Goal: Book appointment/travel/reservation

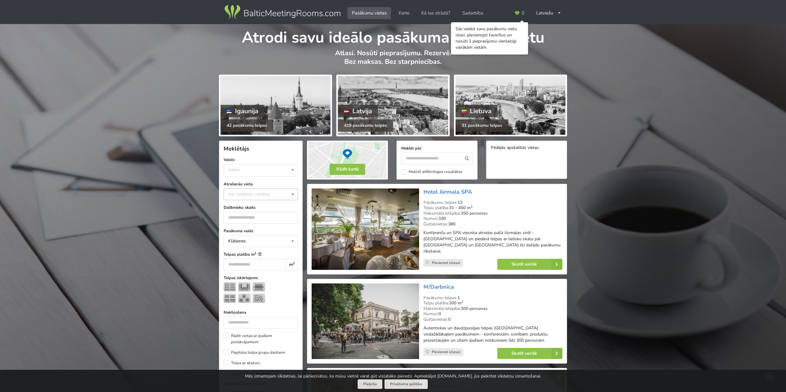
click at [266, 196] on div "Var izvēlēties vairākas" at bounding box center [255, 194] width 57 height 7
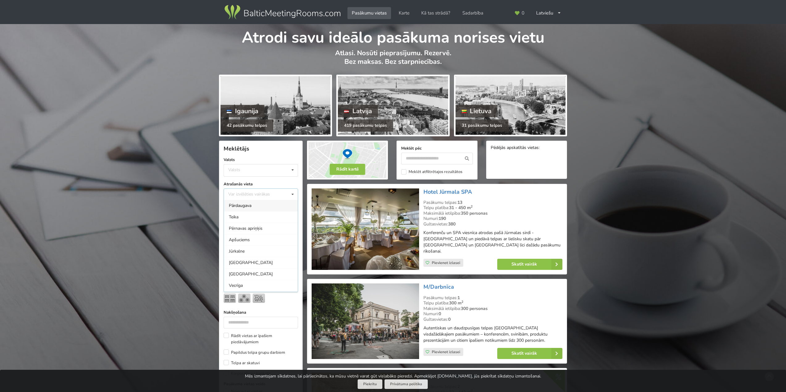
click at [256, 173] on div "Valsts Igaunija Latvija Lietuva" at bounding box center [261, 170] width 74 height 13
click at [244, 194] on div "Latvija" at bounding box center [261, 193] width 74 height 11
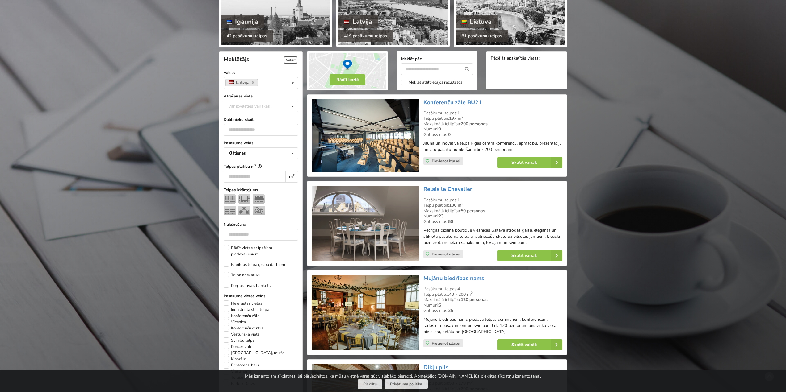
scroll to position [139, 0]
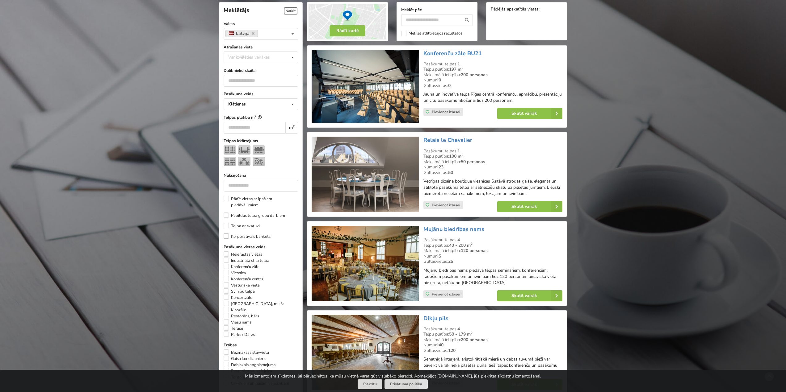
click at [226, 237] on label "Korporatīvais bankets" at bounding box center [247, 237] width 47 height 6
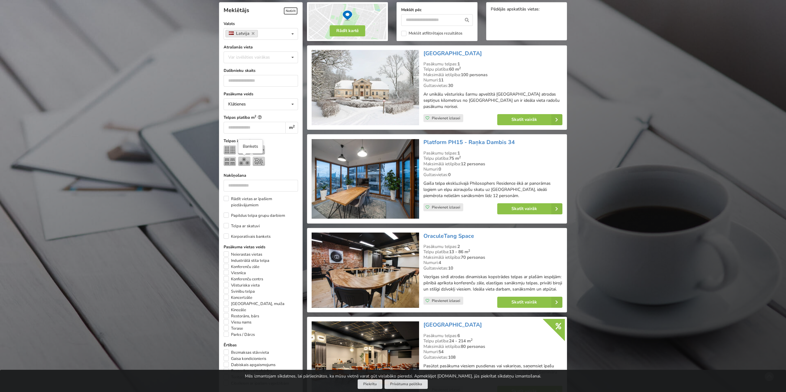
click at [245, 162] on img at bounding box center [244, 161] width 12 height 9
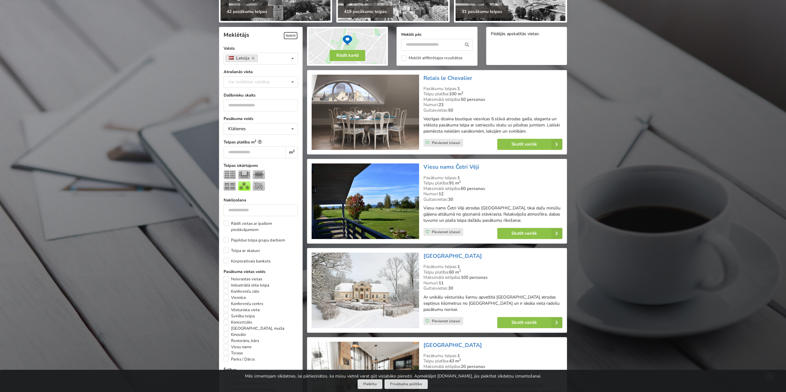
scroll to position [77, 0]
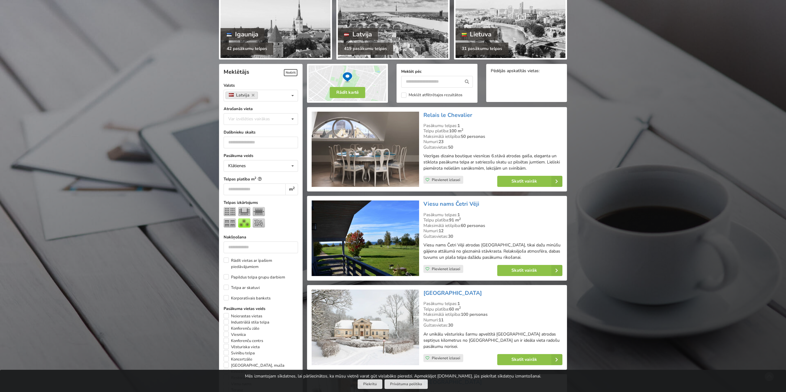
drag, startPoint x: 548, startPoint y: 182, endPoint x: 660, endPoint y: 155, distance: 115.1
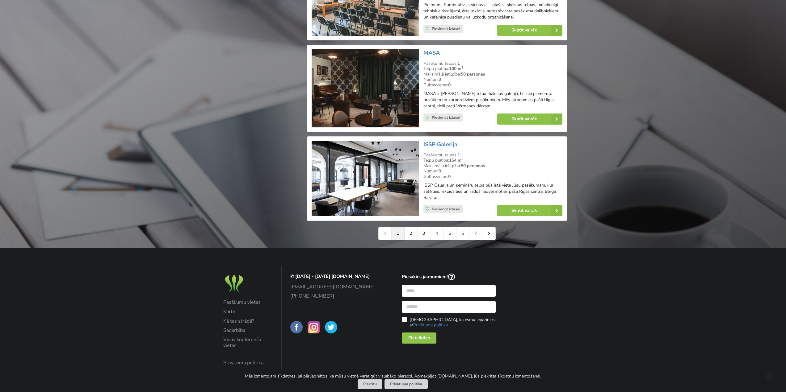
scroll to position [1316, 0]
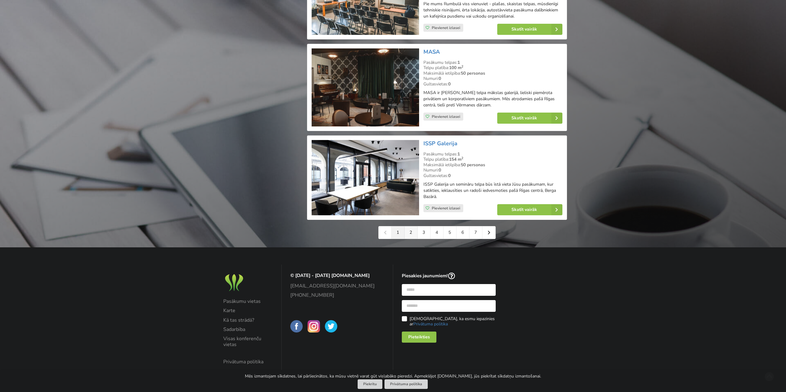
click at [411, 230] on link "2" at bounding box center [410, 233] width 13 height 12
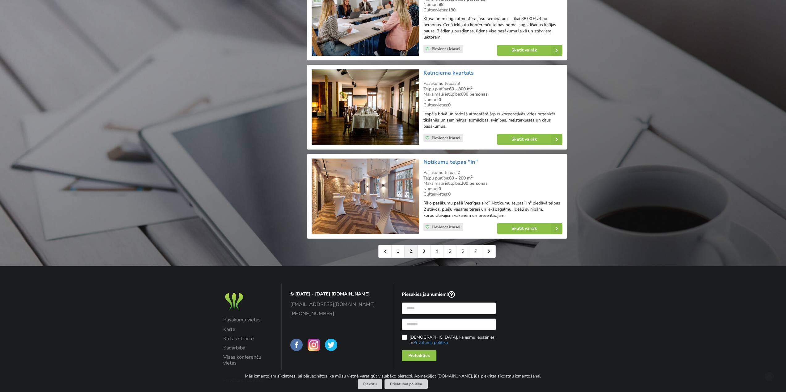
scroll to position [1297, 0]
click at [426, 246] on link "3" at bounding box center [423, 251] width 13 height 12
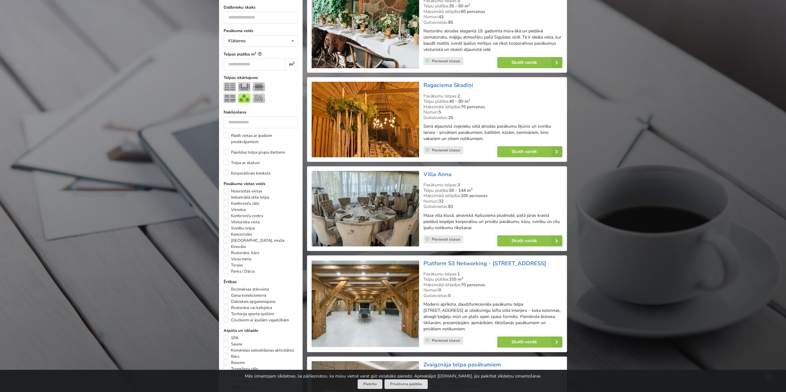
scroll to position [124, 0]
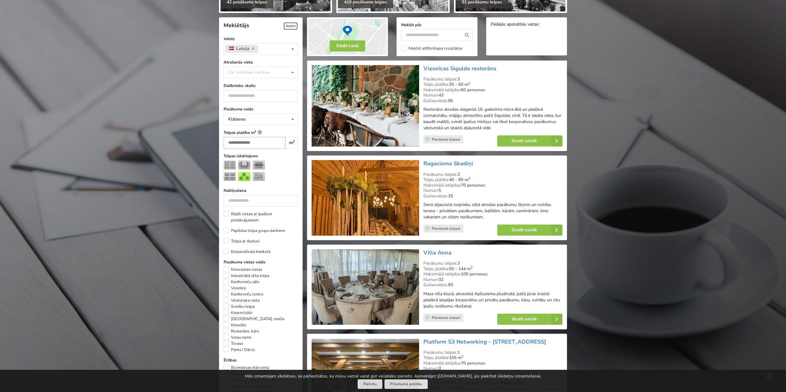
click at [245, 144] on input "number" at bounding box center [255, 143] width 62 height 12
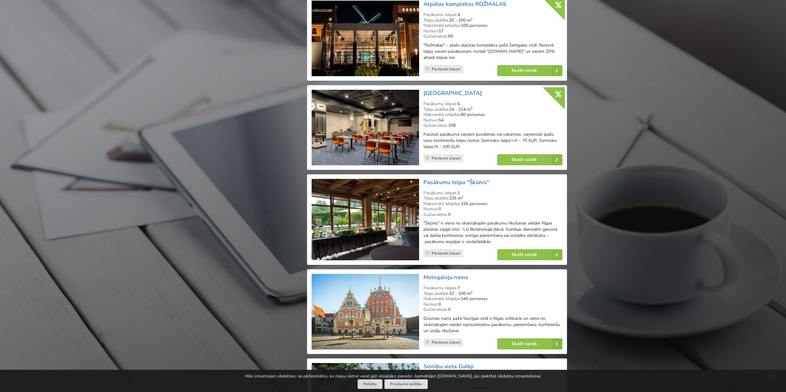
scroll to position [880, 0]
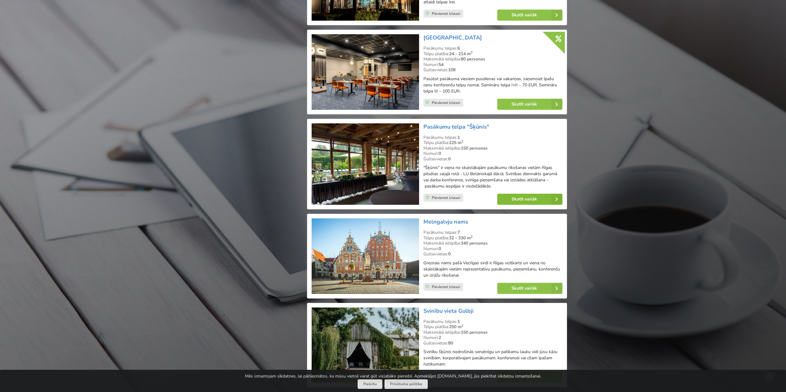
type input "***"
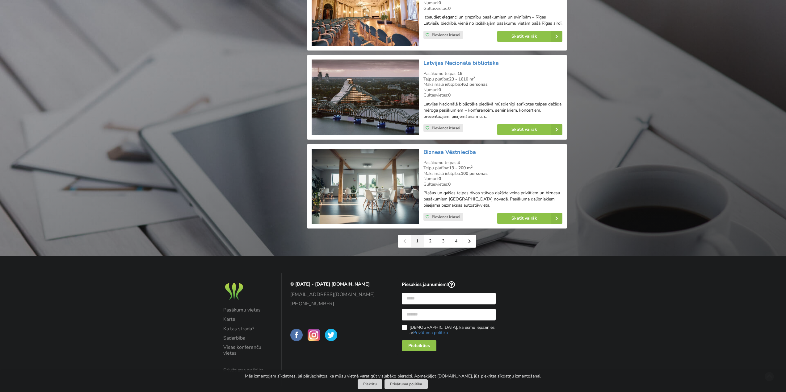
scroll to position [1312, 0]
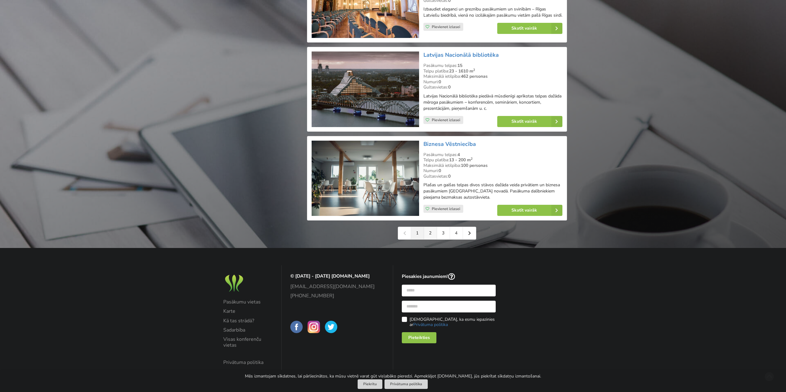
click at [428, 239] on link "2" at bounding box center [430, 233] width 13 height 12
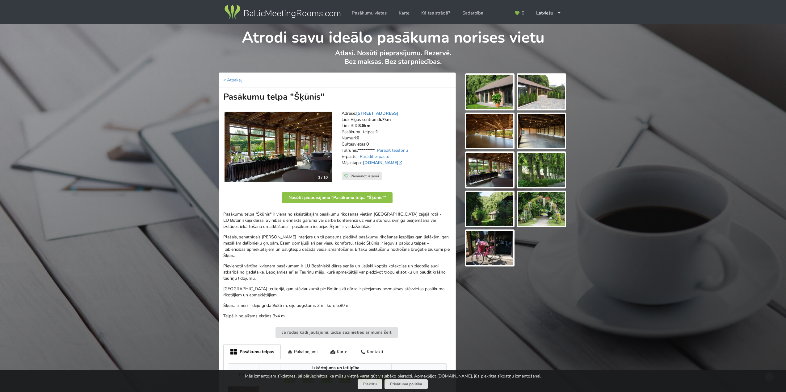
click at [486, 140] on img at bounding box center [489, 131] width 47 height 35
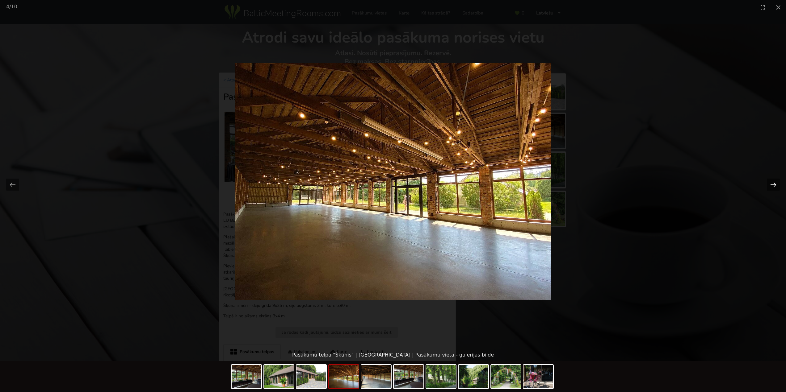
click at [772, 184] on button "Next slide" at bounding box center [773, 185] width 13 height 12
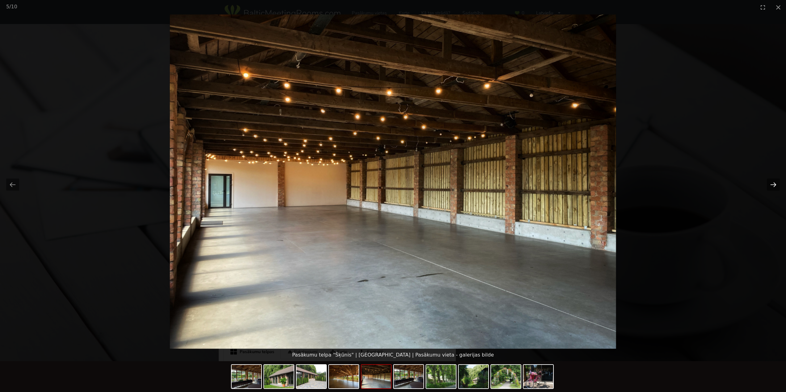
click at [772, 184] on button "Next slide" at bounding box center [773, 185] width 13 height 12
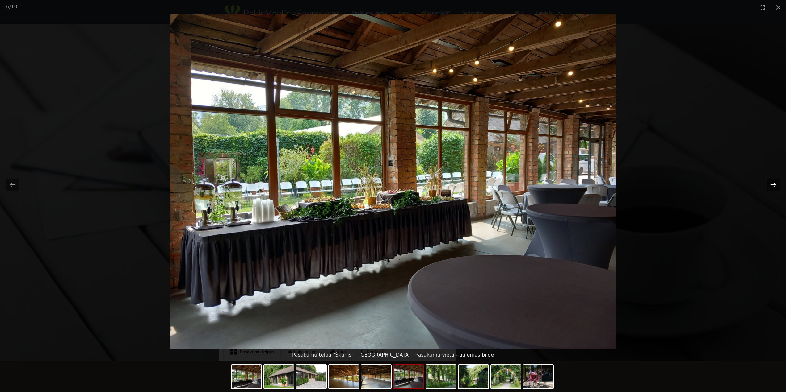
click at [772, 184] on button "Next slide" at bounding box center [773, 185] width 13 height 12
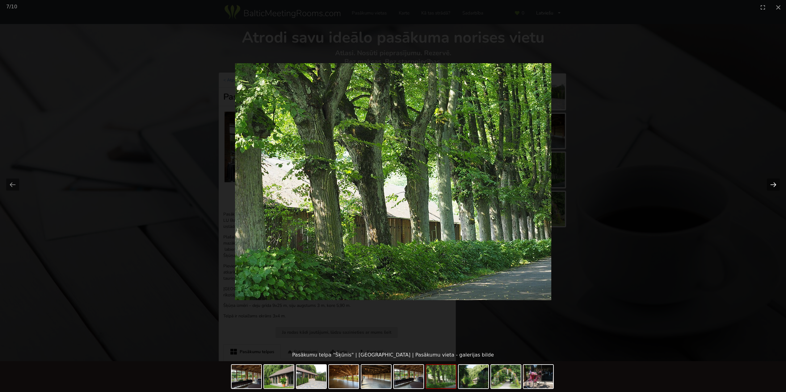
click at [772, 184] on button "Next slide" at bounding box center [773, 185] width 13 height 12
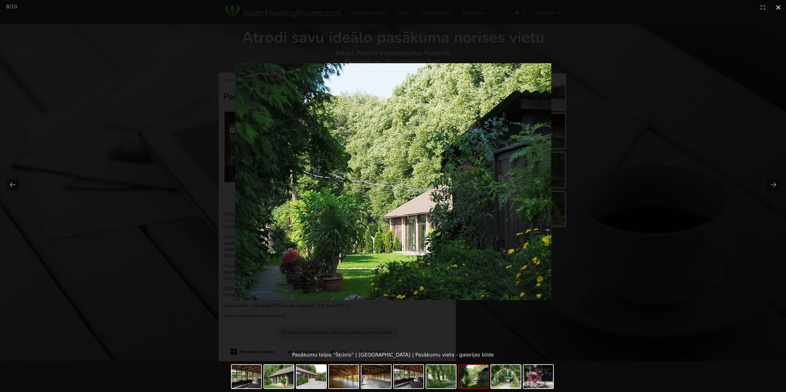
click at [774, 7] on button "Close gallery" at bounding box center [777, 7] width 15 height 15
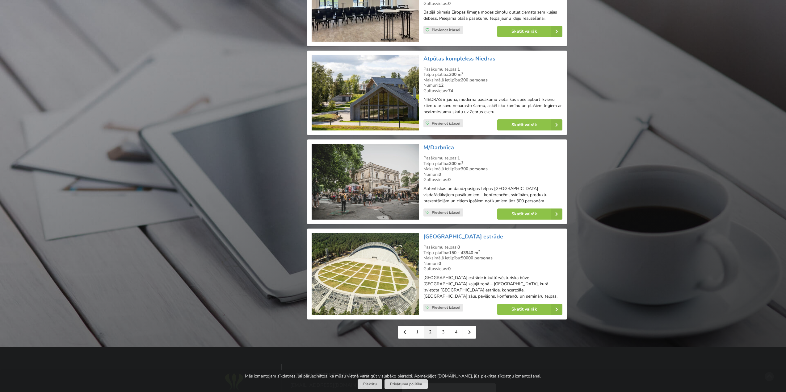
scroll to position [1266, 0]
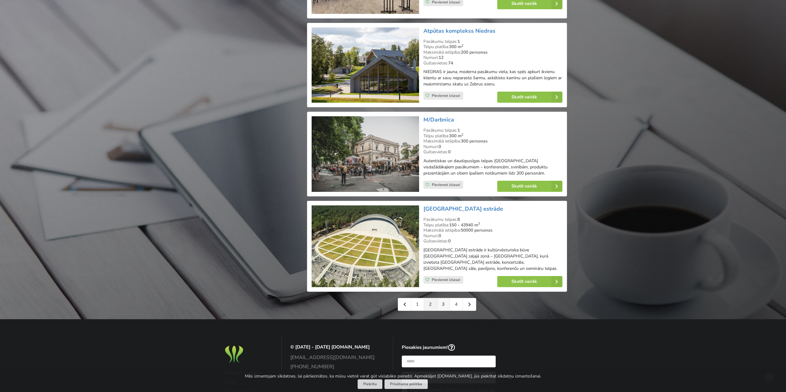
click at [442, 299] on link "3" at bounding box center [443, 305] width 13 height 12
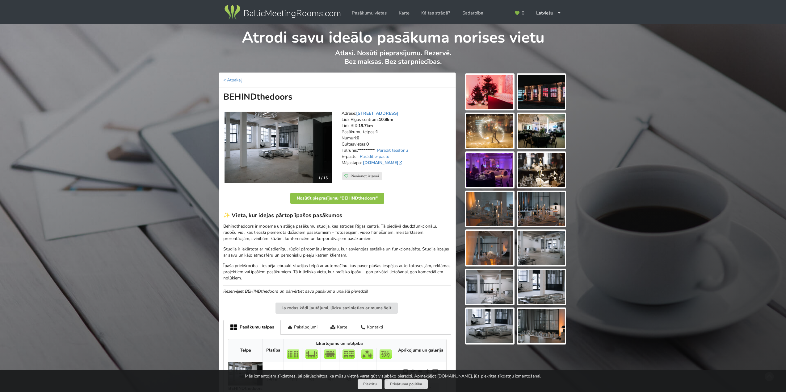
click at [291, 164] on img at bounding box center [277, 147] width 107 height 71
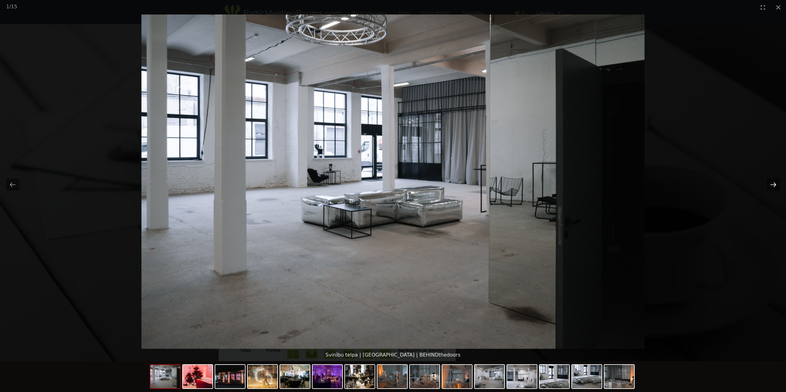
click at [772, 185] on button "Next slide" at bounding box center [773, 185] width 13 height 12
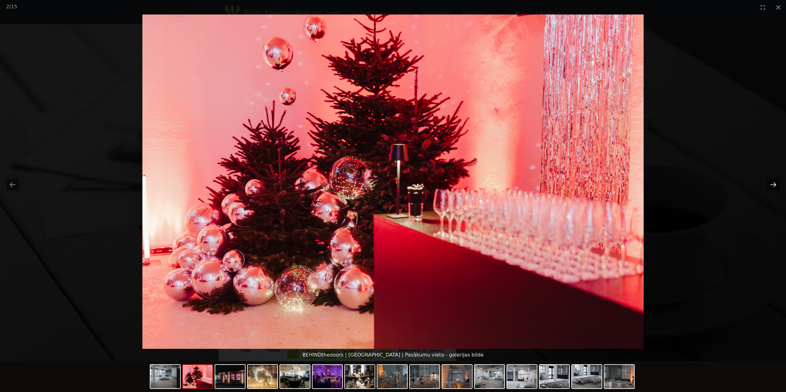
click at [772, 185] on button "Next slide" at bounding box center [773, 185] width 13 height 12
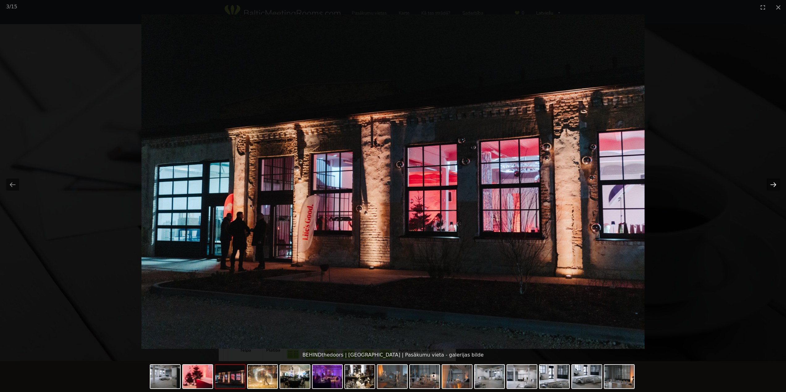
click at [770, 184] on button "Next slide" at bounding box center [773, 185] width 13 height 12
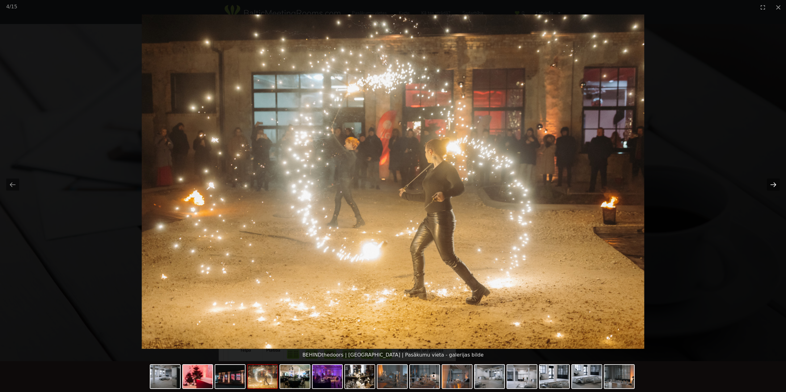
click at [770, 184] on button "Next slide" at bounding box center [773, 185] width 13 height 12
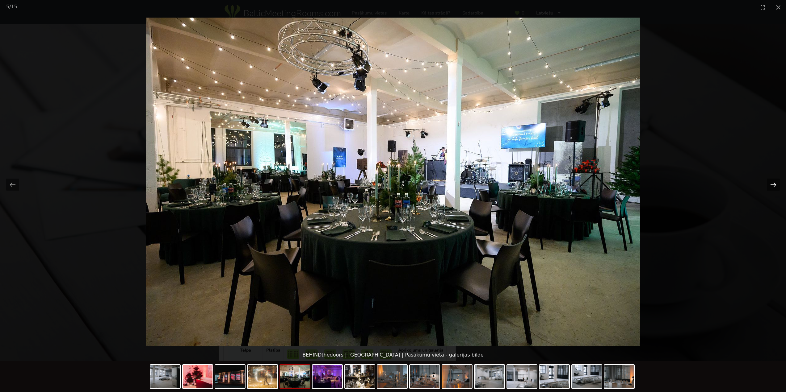
click at [770, 184] on button "Next slide" at bounding box center [773, 185] width 13 height 12
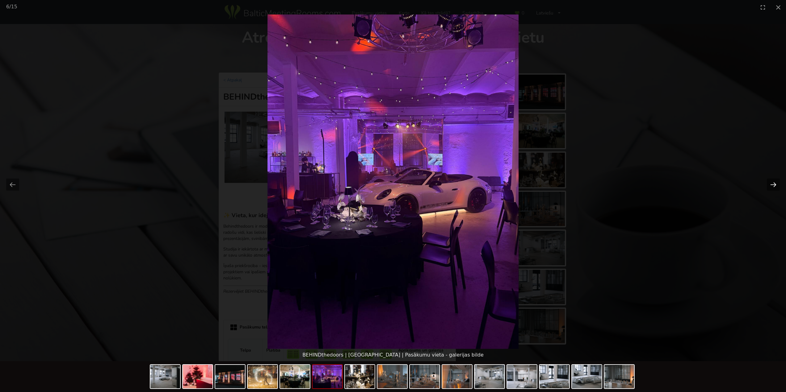
click at [770, 184] on button "Next slide" at bounding box center [773, 185] width 13 height 12
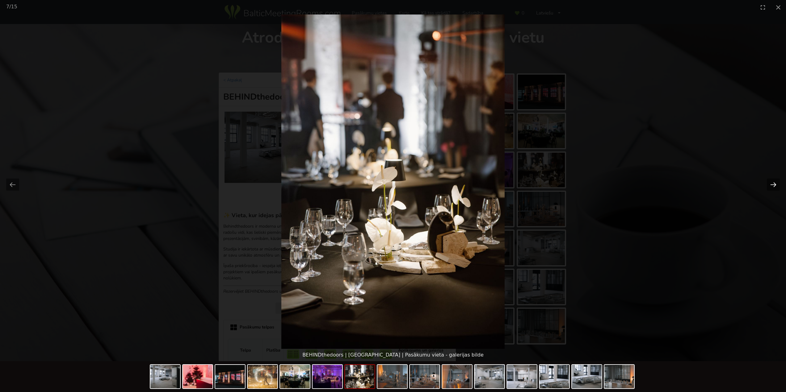
click at [770, 184] on button "Next slide" at bounding box center [773, 185] width 13 height 12
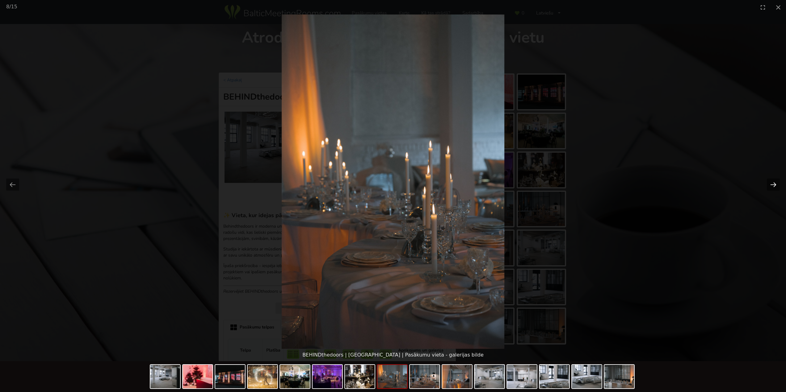
click at [770, 184] on button "Next slide" at bounding box center [773, 185] width 13 height 12
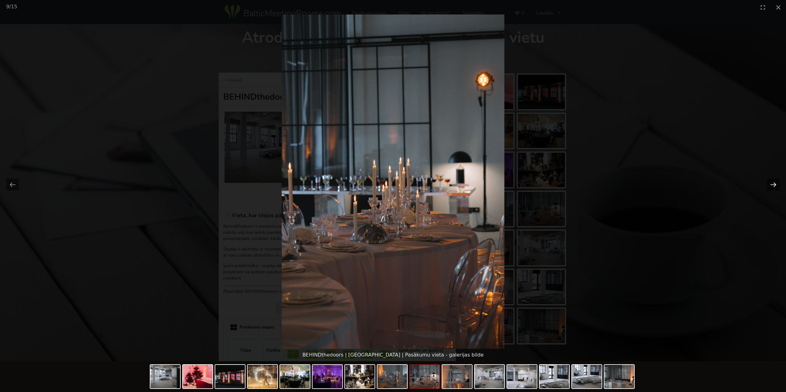
click at [770, 184] on button "Next slide" at bounding box center [773, 185] width 13 height 12
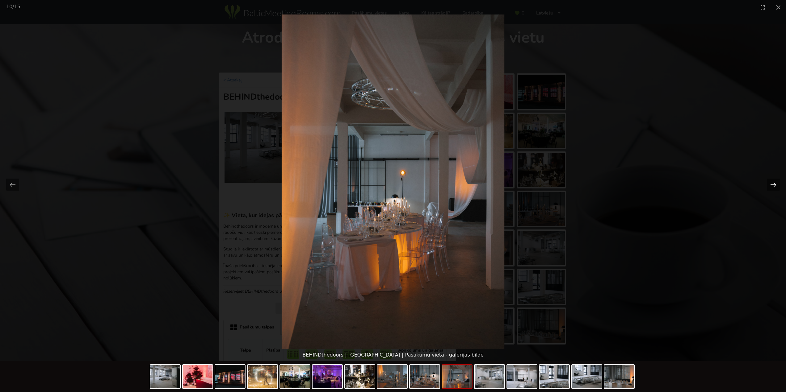
click at [770, 184] on button "Next slide" at bounding box center [773, 185] width 13 height 12
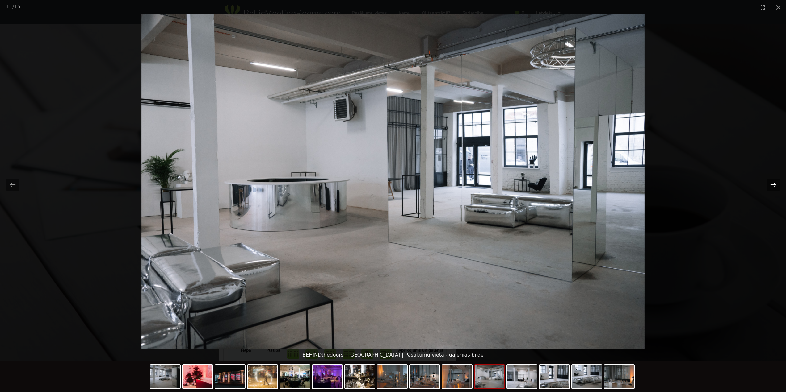
click at [770, 184] on button "Next slide" at bounding box center [773, 185] width 13 height 12
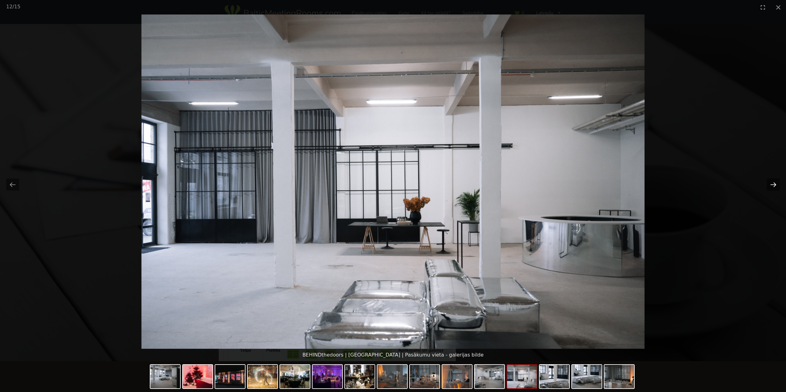
click at [770, 184] on button "Next slide" at bounding box center [773, 185] width 13 height 12
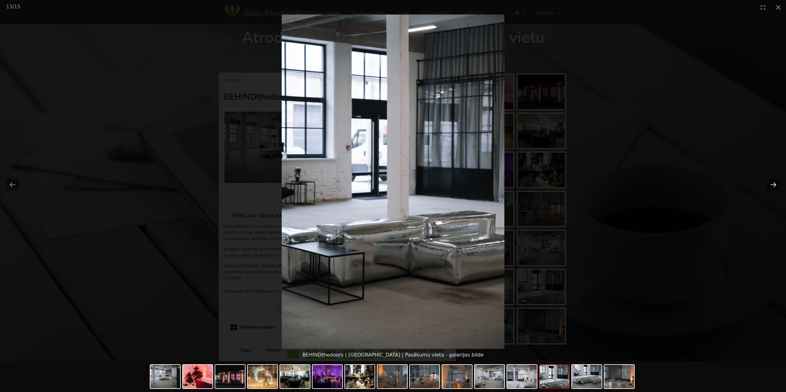
click at [770, 184] on button "Next slide" at bounding box center [773, 185] width 13 height 12
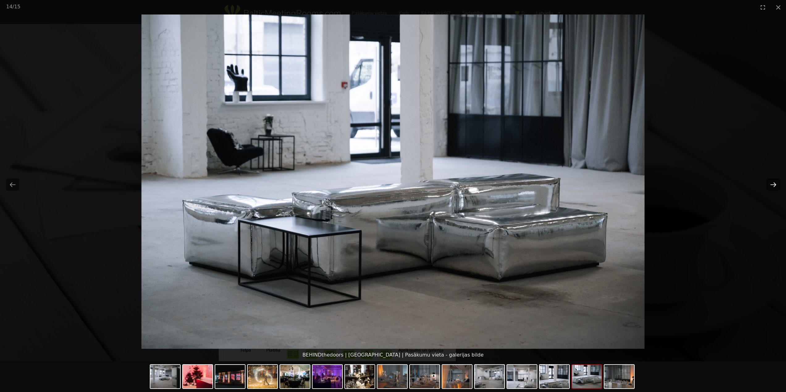
click at [770, 184] on button "Next slide" at bounding box center [773, 185] width 13 height 12
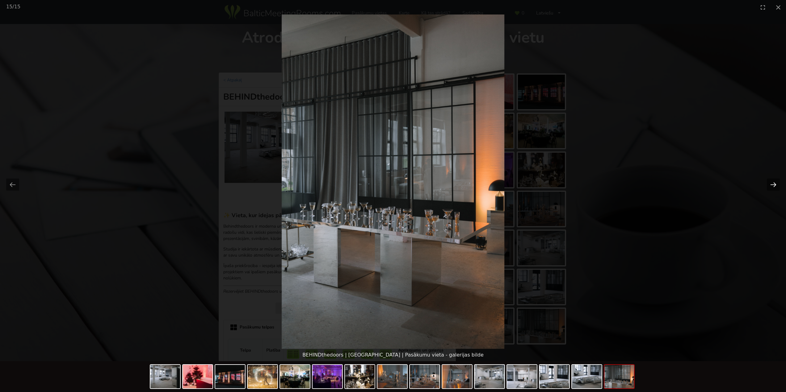
click at [770, 184] on button "Next slide" at bounding box center [773, 185] width 13 height 12
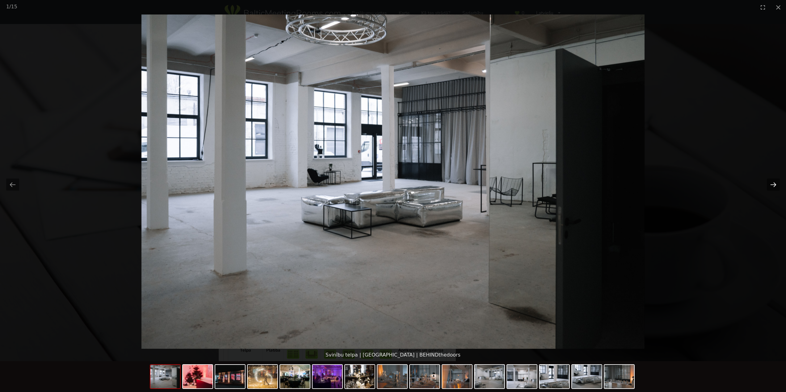
click at [770, 184] on button "Next slide" at bounding box center [773, 185] width 13 height 12
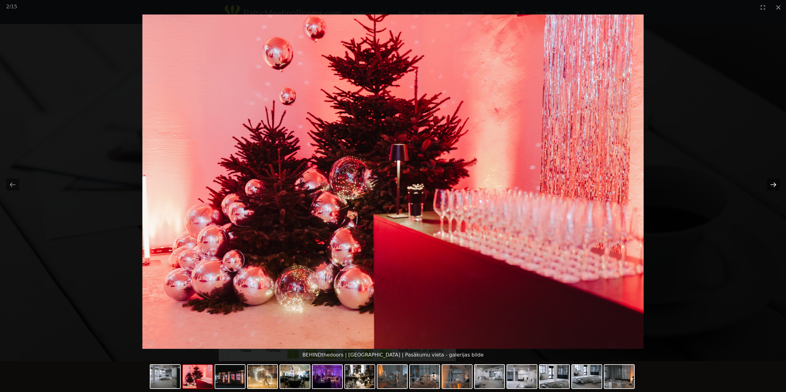
click at [770, 184] on button "Next slide" at bounding box center [773, 185] width 13 height 12
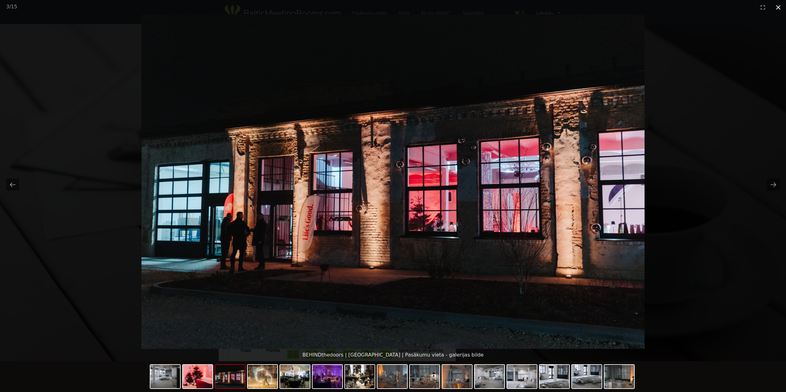
click at [776, 7] on button "Close gallery" at bounding box center [777, 7] width 15 height 15
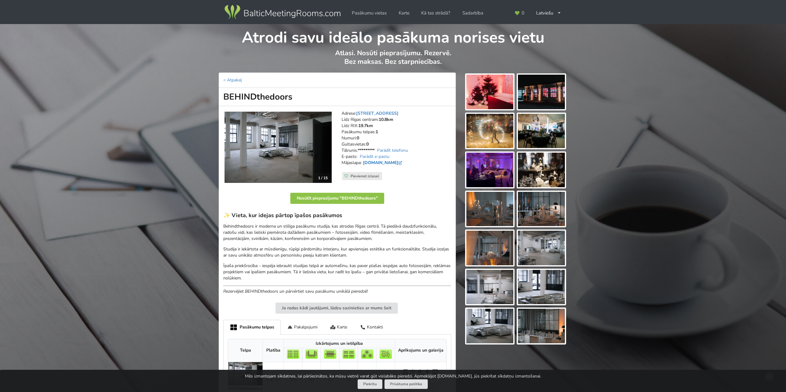
click at [378, 164] on link "www.behindthedoors.lv" at bounding box center [383, 163] width 40 height 6
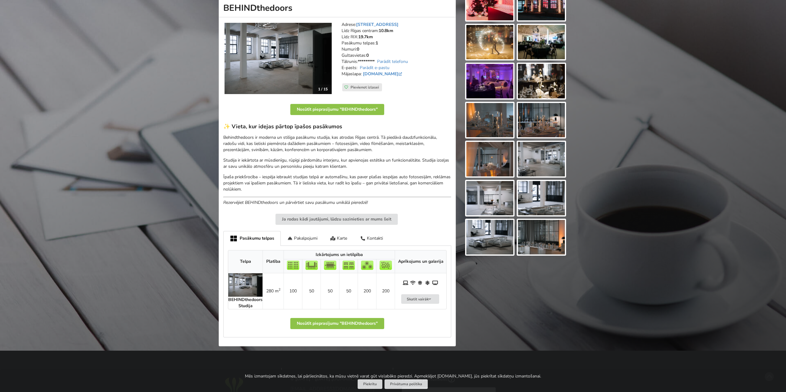
scroll to position [93, 0]
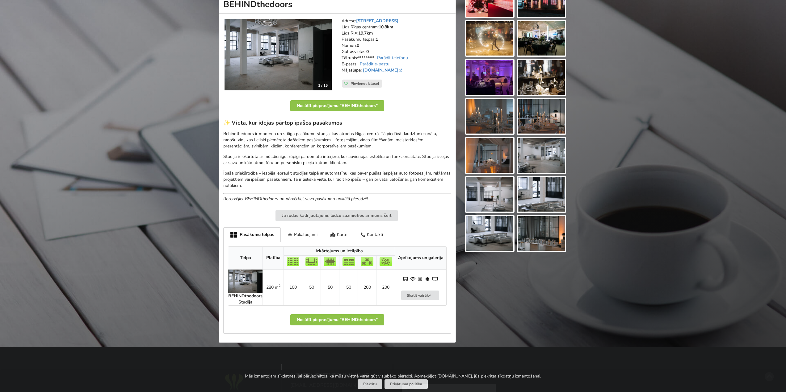
click at [298, 235] on div "Pakalpojumi" at bounding box center [302, 235] width 43 height 15
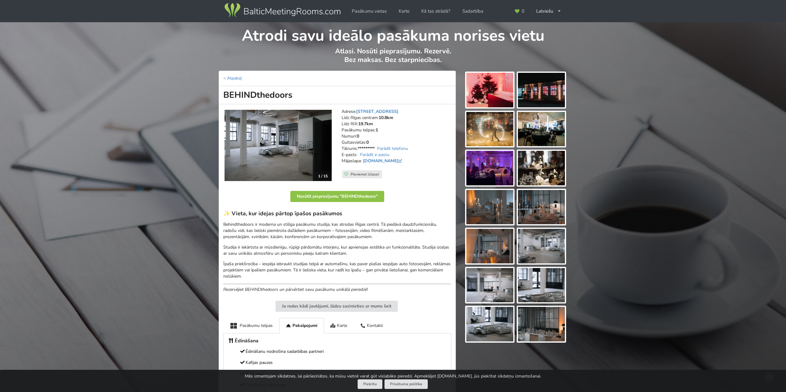
scroll to position [0, 0]
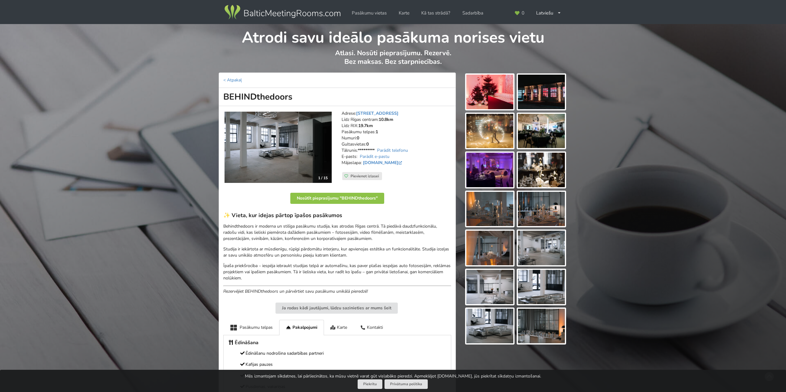
click at [534, 244] on img at bounding box center [541, 248] width 47 height 35
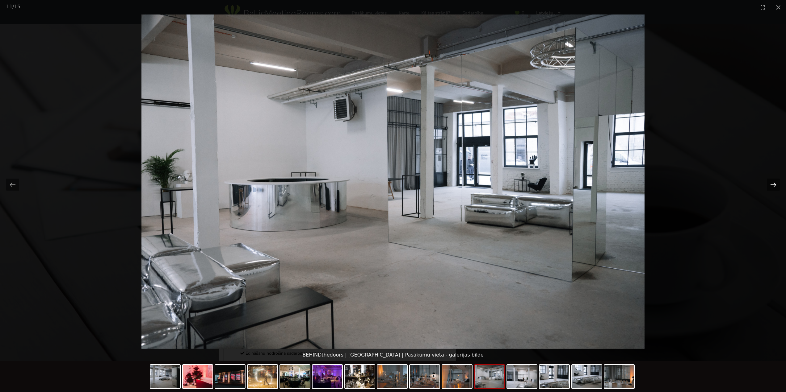
click at [775, 183] on button "Next slide" at bounding box center [773, 185] width 13 height 12
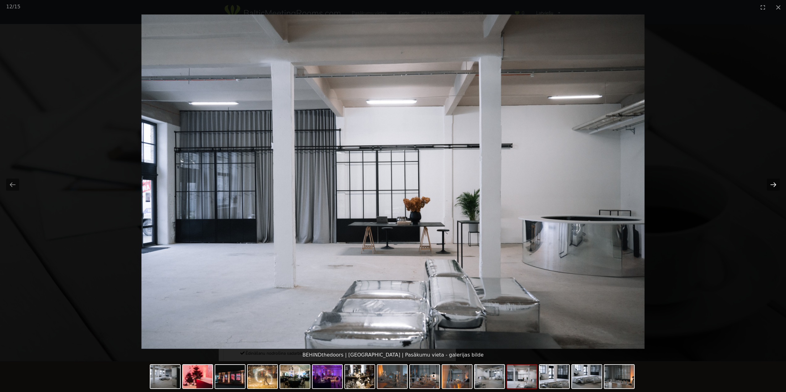
click at [775, 183] on button "Next slide" at bounding box center [773, 185] width 13 height 12
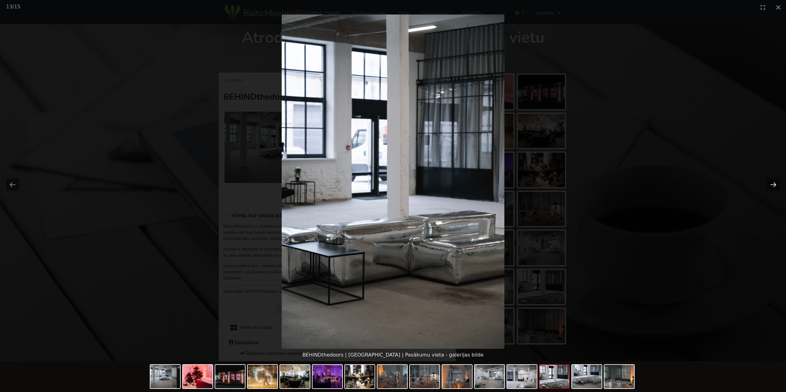
click at [775, 183] on button "Next slide" at bounding box center [773, 185] width 13 height 12
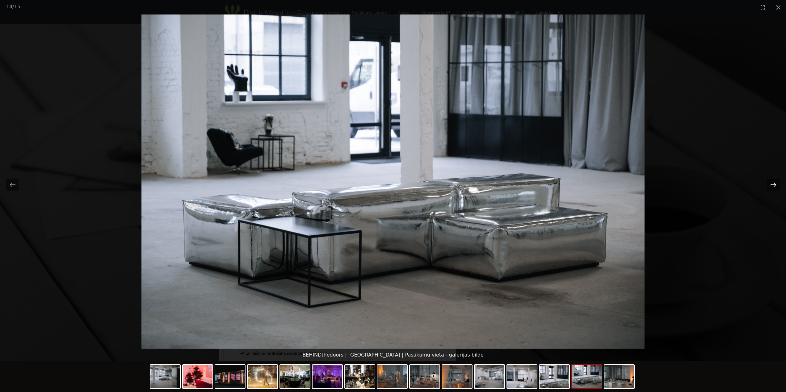
click at [775, 183] on button "Next slide" at bounding box center [773, 185] width 13 height 12
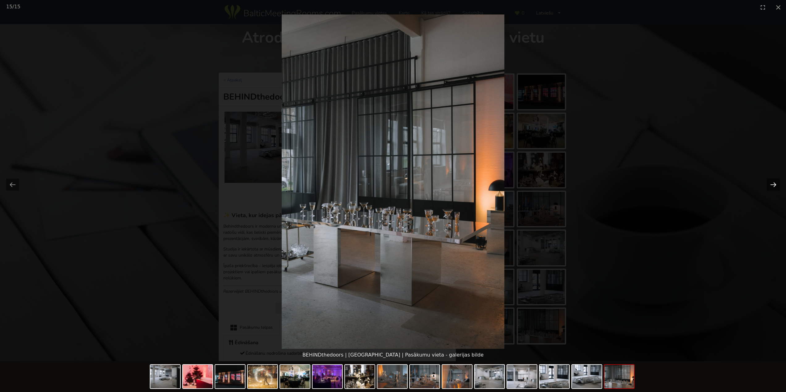
click at [775, 183] on button "Next slide" at bounding box center [773, 185] width 13 height 12
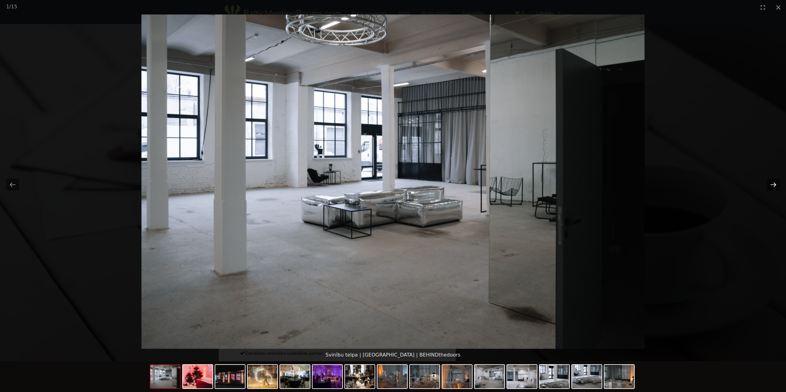
click at [775, 183] on button "Next slide" at bounding box center [773, 185] width 13 height 12
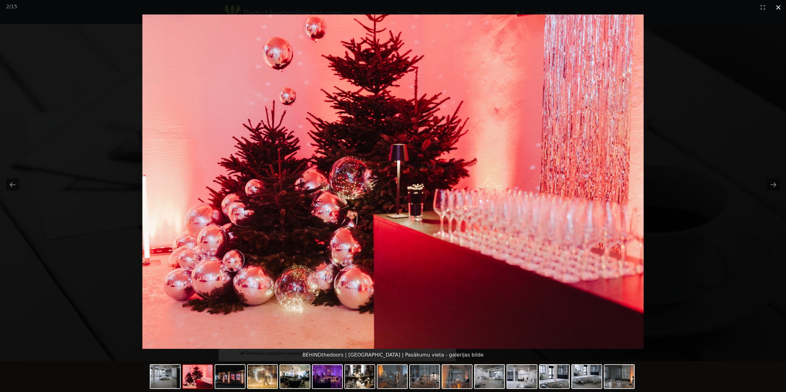
click at [775, 8] on button "Close gallery" at bounding box center [777, 7] width 15 height 15
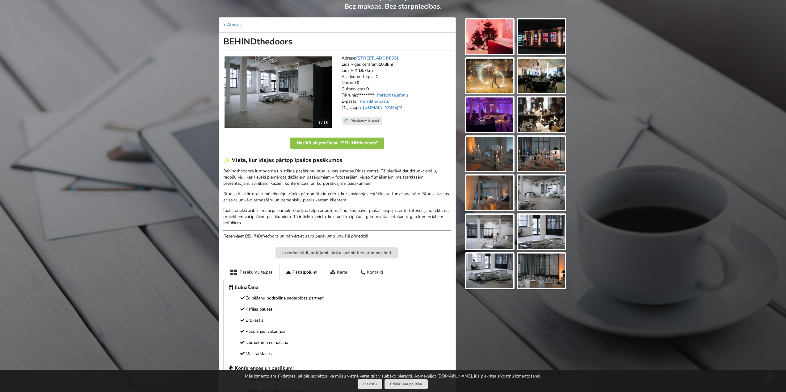
scroll to position [124, 0]
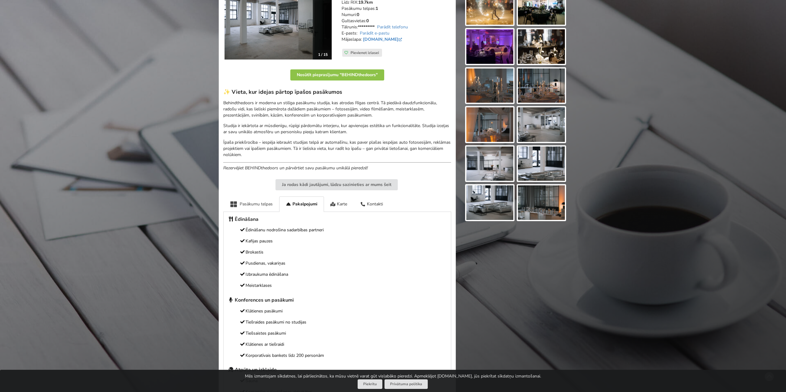
click at [249, 204] on div "Pasākumu telpas" at bounding box center [251, 204] width 56 height 15
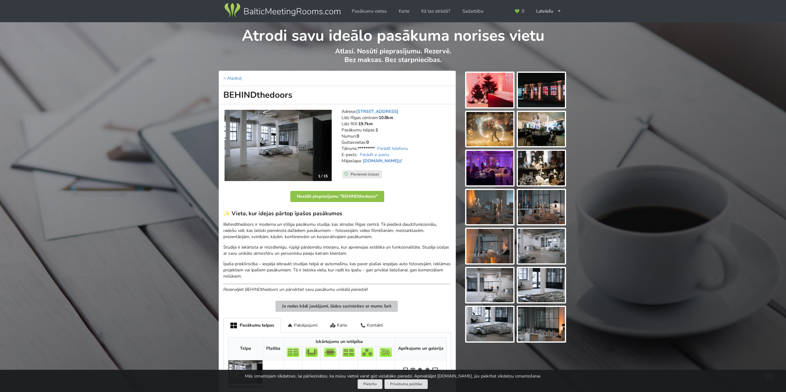
scroll to position [0, 0]
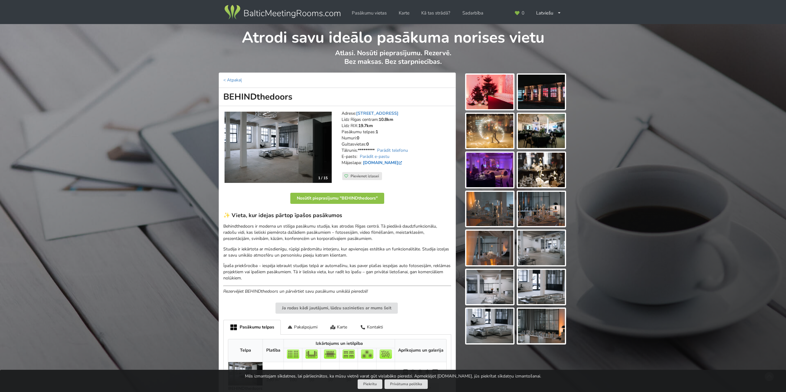
click at [390, 163] on link "www.behindthedoors.lv" at bounding box center [383, 163] width 40 height 6
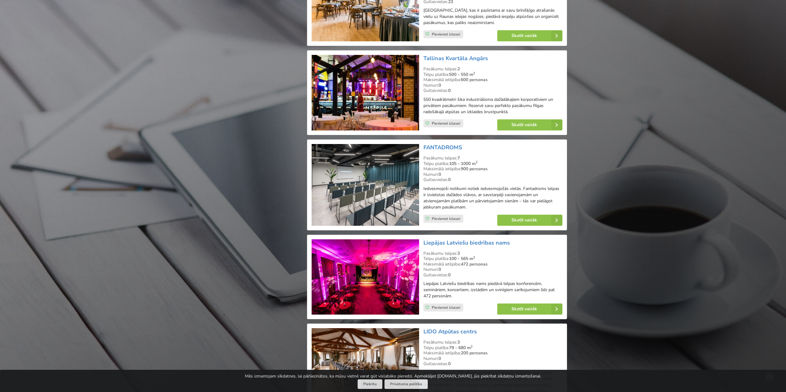
scroll to position [1266, 0]
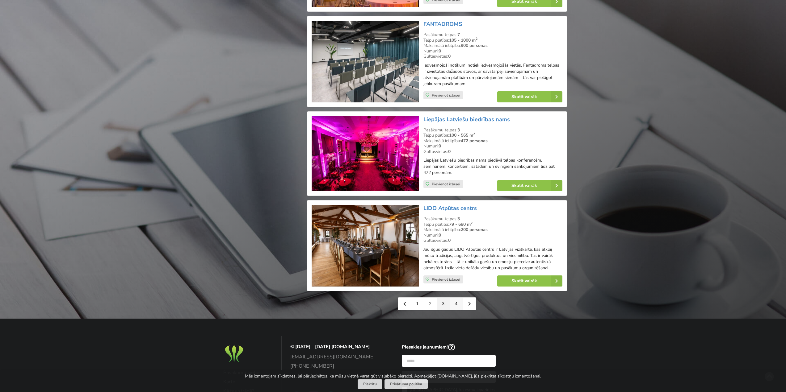
click at [458, 301] on link "4" at bounding box center [456, 304] width 13 height 12
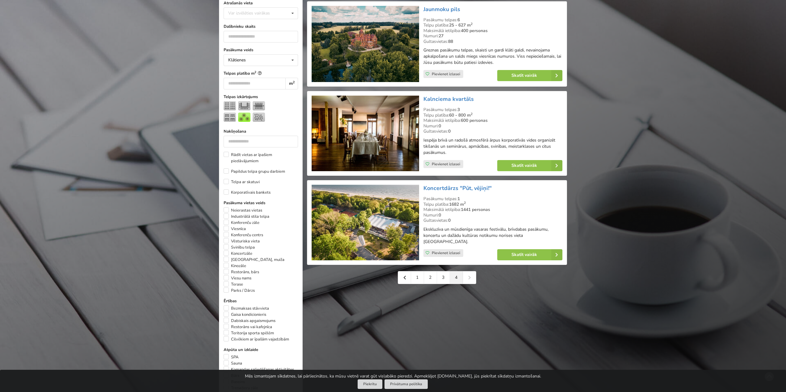
scroll to position [185, 0]
